Goal: Task Accomplishment & Management: Complete application form

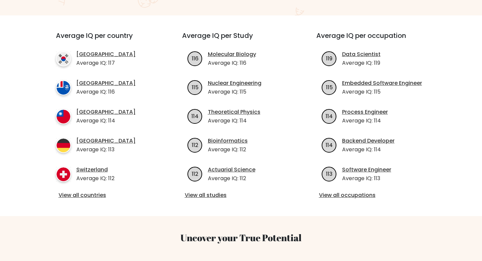
scroll to position [232, 0]
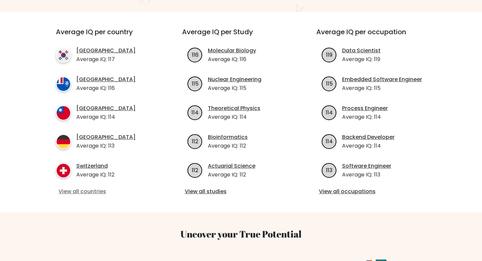
click at [81, 187] on link "View all countries" at bounding box center [107, 191] width 97 height 8
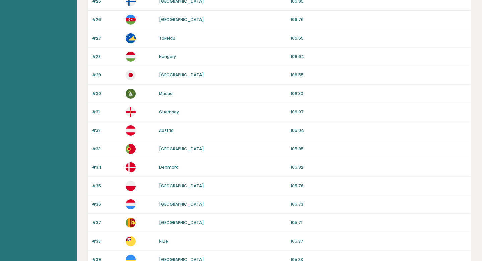
scroll to position [609, 0]
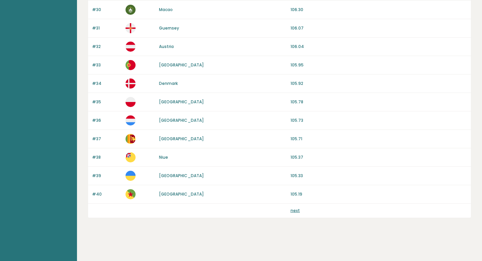
click at [296, 211] on link "next" at bounding box center [295, 210] width 9 height 6
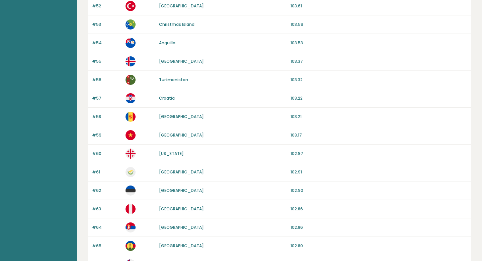
scroll to position [283, 0]
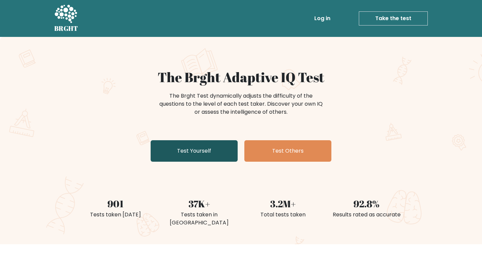
click at [226, 149] on link "Test Yourself" at bounding box center [194, 150] width 87 height 21
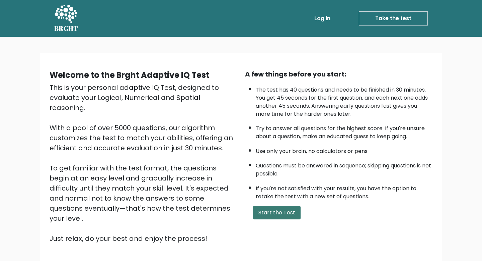
click at [271, 209] on button "Start the Test" at bounding box center [277, 212] width 48 height 13
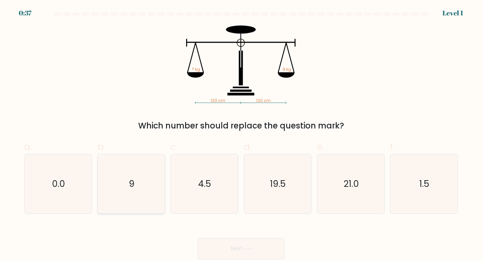
click at [157, 178] on icon "9" at bounding box center [131, 183] width 59 height 59
click at [241, 135] on input "b. 9" at bounding box center [241, 132] width 0 height 4
radio input "true"
click at [228, 249] on button "Next" at bounding box center [241, 247] width 87 height 21
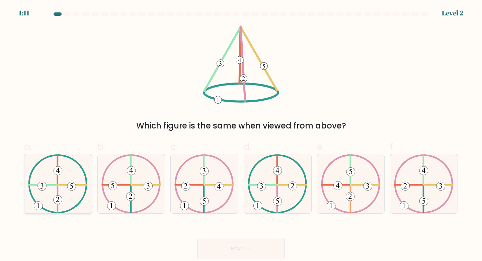
click at [66, 160] on icon at bounding box center [58, 183] width 60 height 59
click at [241, 135] on input "a." at bounding box center [241, 132] width 0 height 4
radio input "true"
click at [237, 254] on button "Next" at bounding box center [241, 247] width 87 height 21
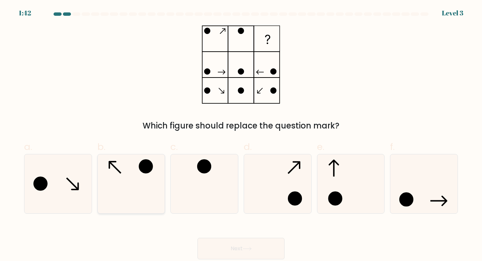
click at [128, 172] on icon at bounding box center [131, 183] width 59 height 59
click at [241, 135] on input "b." at bounding box center [241, 132] width 0 height 4
radio input "true"
click at [246, 245] on button "Next" at bounding box center [241, 247] width 87 height 21
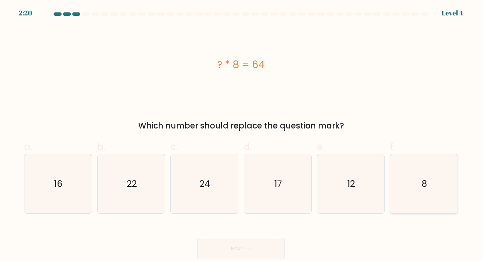
drag, startPoint x: 432, startPoint y: 189, endPoint x: 423, endPoint y: 193, distance: 9.6
click at [432, 190] on icon "8" at bounding box center [424, 183] width 59 height 59
click at [241, 135] on input "f. 8" at bounding box center [241, 132] width 0 height 4
radio input "true"
click at [212, 248] on button "Next" at bounding box center [241, 247] width 87 height 21
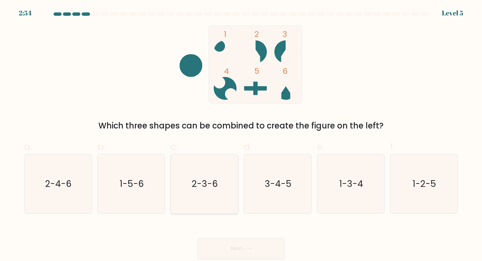
click at [211, 178] on text "2-3-6" at bounding box center [205, 183] width 26 height 12
click at [241, 135] on input "c. 2-3-6" at bounding box center [241, 132] width 0 height 4
radio input "true"
click at [230, 243] on button "Next" at bounding box center [241, 247] width 87 height 21
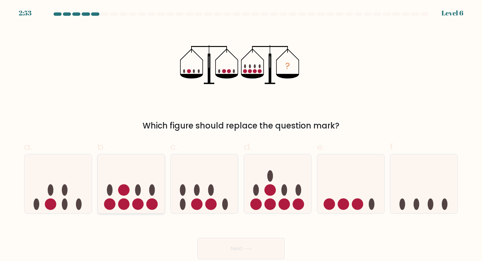
click at [135, 191] on icon at bounding box center [131, 184] width 67 height 56
click at [241, 135] on input "b." at bounding box center [241, 132] width 0 height 4
radio input "true"
click at [236, 256] on button "Next" at bounding box center [241, 247] width 87 height 21
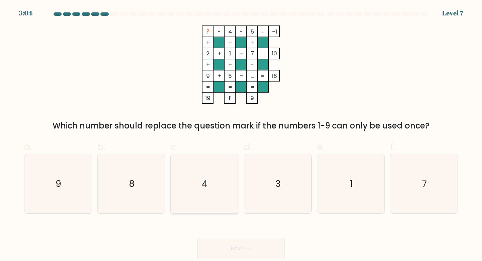
click at [189, 168] on icon "4" at bounding box center [204, 183] width 59 height 59
click at [241, 135] on input "c. 4" at bounding box center [241, 132] width 0 height 4
radio input "true"
click at [150, 159] on icon "8" at bounding box center [131, 183] width 59 height 59
click at [241, 135] on input "b. 8" at bounding box center [241, 132] width 0 height 4
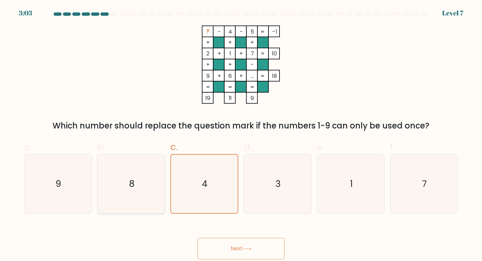
radio input "true"
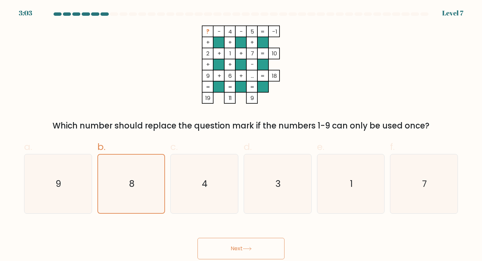
click at [220, 251] on button "Next" at bounding box center [241, 247] width 87 height 21
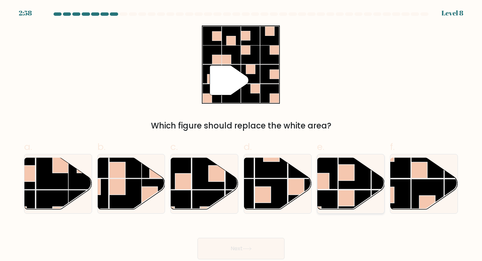
click at [345, 186] on rect at bounding box center [355, 172] width 33 height 33
click at [241, 135] on input "e." at bounding box center [241, 132] width 0 height 4
radio input "true"
click at [258, 254] on button "Next" at bounding box center [241, 247] width 87 height 21
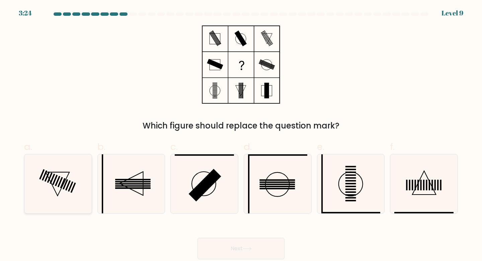
click at [75, 189] on icon at bounding box center [57, 183] width 59 height 59
click at [241, 135] on input "a." at bounding box center [241, 132] width 0 height 4
radio input "true"
click at [211, 251] on button "Next" at bounding box center [241, 247] width 87 height 21
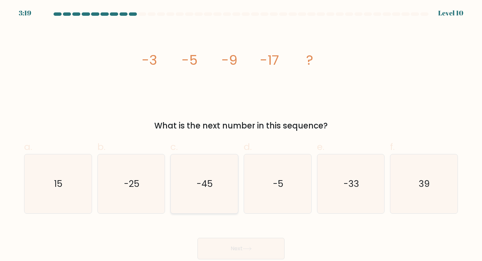
click at [204, 184] on text "-45" at bounding box center [205, 183] width 16 height 12
click at [241, 135] on input "c. -45" at bounding box center [241, 132] width 0 height 4
radio input "true"
click at [221, 239] on button "Next" at bounding box center [241, 247] width 87 height 21
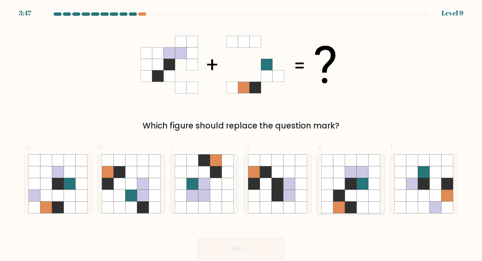
click at [344, 187] on icon at bounding box center [339, 184] width 12 height 12
click at [241, 135] on input "e." at bounding box center [241, 132] width 0 height 4
radio input "true"
click at [240, 250] on button "Next" at bounding box center [241, 247] width 87 height 21
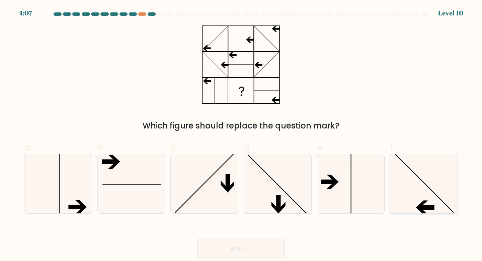
click at [438, 197] on line at bounding box center [424, 182] width 61 height 61
click at [241, 135] on input "f." at bounding box center [241, 132] width 0 height 4
radio input "true"
click at [261, 252] on button "Next" at bounding box center [241, 247] width 87 height 21
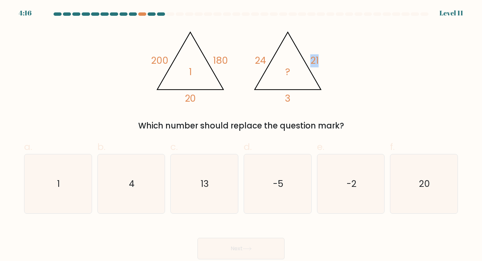
drag, startPoint x: 319, startPoint y: 85, endPoint x: 279, endPoint y: 45, distance: 56.6
click at [279, 45] on icon "@import url('https://fonts.googleapis.com/css?family=Abril+Fatface:400,100,100i…" at bounding box center [241, 64] width 180 height 78
click at [59, 187] on text "1" at bounding box center [58, 183] width 3 height 12
click at [241, 135] on input "a. 1" at bounding box center [241, 132] width 0 height 4
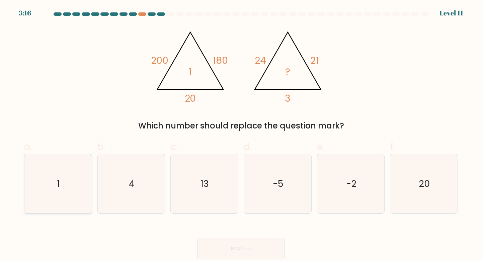
radio input "true"
click at [217, 243] on button "Next" at bounding box center [241, 247] width 87 height 21
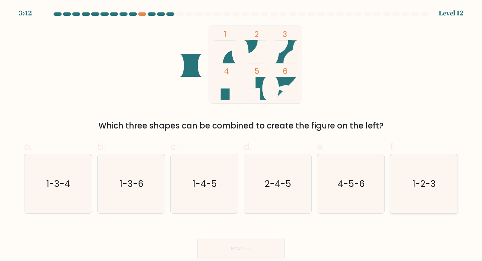
click at [414, 195] on icon "1-2-3" at bounding box center [424, 183] width 59 height 59
click at [241, 135] on input "f. 1-2-3" at bounding box center [241, 132] width 0 height 4
radio input "true"
click at [260, 248] on button "Next" at bounding box center [241, 247] width 87 height 21
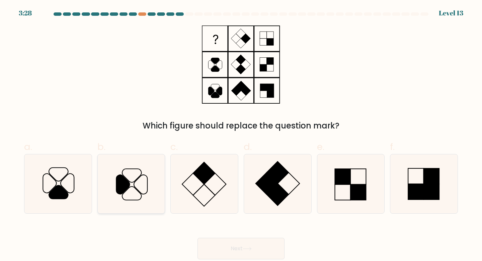
click at [110, 183] on icon at bounding box center [131, 183] width 59 height 59
click at [241, 135] on input "b." at bounding box center [241, 132] width 0 height 4
radio input "true"
click at [220, 242] on button "Next" at bounding box center [241, 247] width 87 height 21
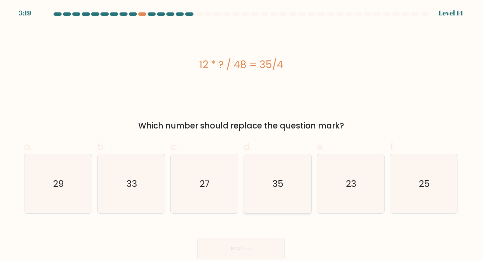
click at [277, 169] on icon "35" at bounding box center [277, 183] width 59 height 59
click at [241, 135] on input "d. 35" at bounding box center [241, 132] width 0 height 4
radio input "true"
click at [253, 246] on button "Next" at bounding box center [241, 247] width 87 height 21
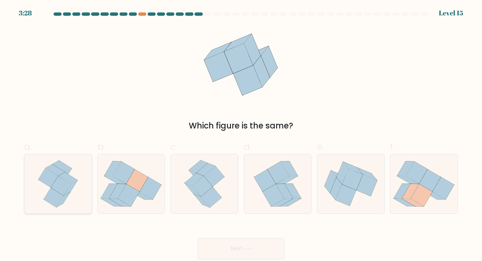
click at [42, 196] on icon at bounding box center [58, 183] width 49 height 59
click at [241, 135] on input "a." at bounding box center [241, 132] width 0 height 4
radio input "true"
click at [220, 244] on button "Next" at bounding box center [241, 247] width 87 height 21
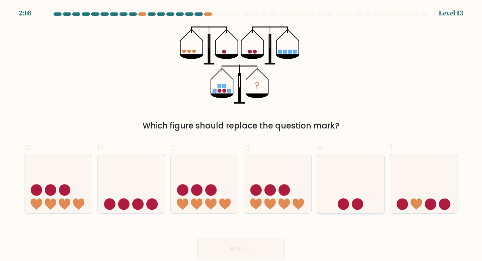
click at [331, 163] on icon at bounding box center [350, 184] width 67 height 56
click at [241, 135] on input "e." at bounding box center [241, 132] width 0 height 4
radio input "true"
click at [241, 250] on button "Next" at bounding box center [241, 247] width 87 height 21
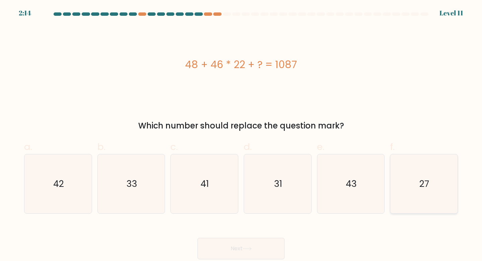
click at [418, 187] on icon "27" at bounding box center [424, 183] width 59 height 59
click at [241, 135] on input "f. 27" at bounding box center [241, 132] width 0 height 4
radio input "true"
click at [244, 250] on button "Next" at bounding box center [241, 247] width 87 height 21
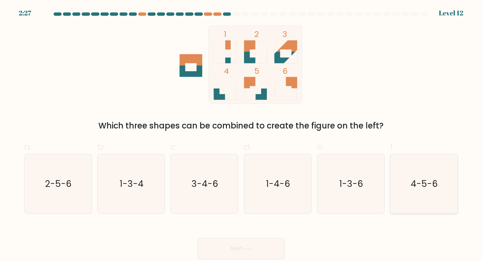
click at [425, 182] on text "4-5-6" at bounding box center [424, 183] width 27 height 12
click at [241, 135] on input "f. 4-5-6" at bounding box center [241, 132] width 0 height 4
radio input "true"
click at [262, 248] on button "Next" at bounding box center [241, 247] width 87 height 21
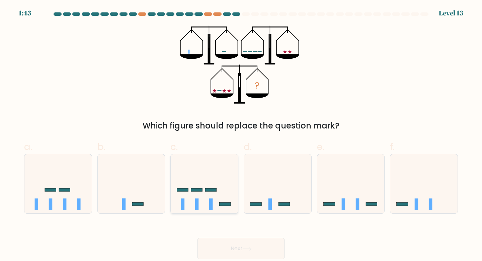
click at [218, 207] on icon at bounding box center [204, 184] width 67 height 56
click at [241, 135] on input "c." at bounding box center [241, 132] width 0 height 4
radio input "true"
click at [234, 246] on button "Next" at bounding box center [241, 247] width 87 height 21
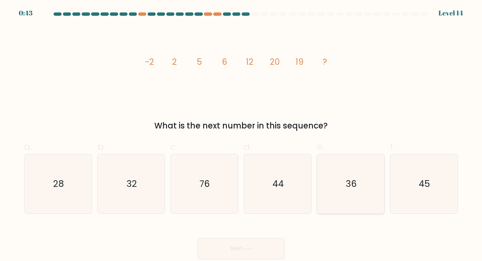
click at [363, 188] on icon "36" at bounding box center [351, 183] width 59 height 59
click at [241, 135] on input "e. 36" at bounding box center [241, 132] width 0 height 4
radio input "true"
click at [139, 179] on icon "32" at bounding box center [131, 183] width 59 height 59
click at [241, 135] on input "b. 32" at bounding box center [241, 132] width 0 height 4
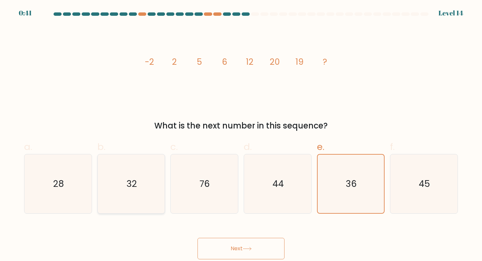
radio input "true"
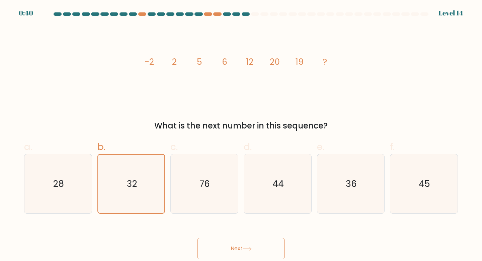
click at [224, 241] on button "Next" at bounding box center [241, 247] width 87 height 21
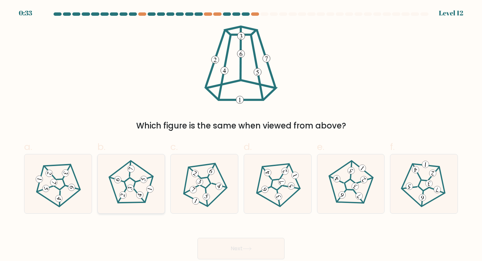
click at [138, 202] on 267 at bounding box center [129, 183] width 52 height 54
click at [241, 135] on input "b." at bounding box center [241, 132] width 0 height 4
radio input "true"
click at [225, 248] on button "Next" at bounding box center [241, 247] width 87 height 21
